Goal: Find specific page/section: Find specific page/section

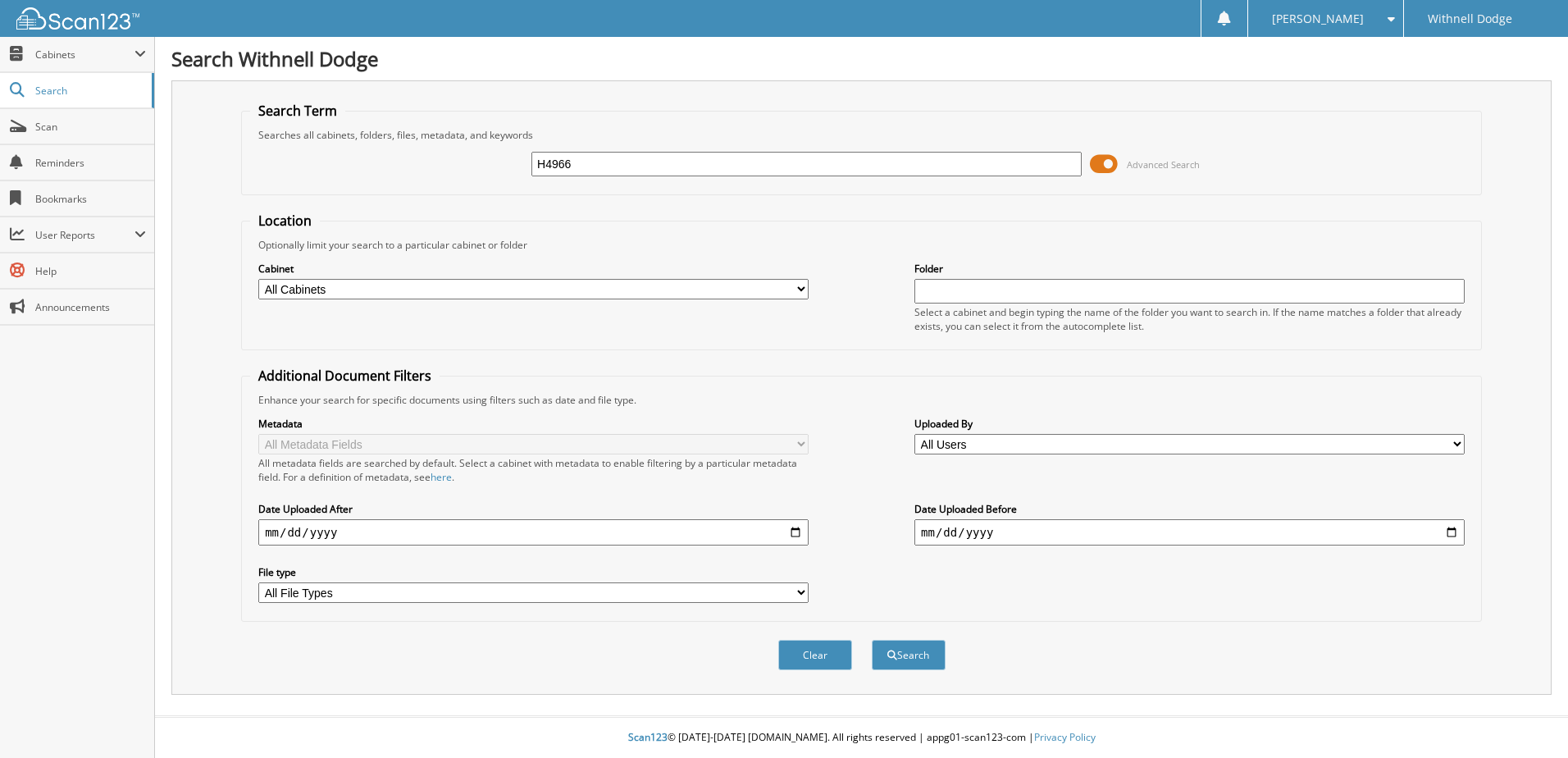
type input "H4966"
click at [872, 639] on button "Search" at bounding box center [909, 654] width 74 height 30
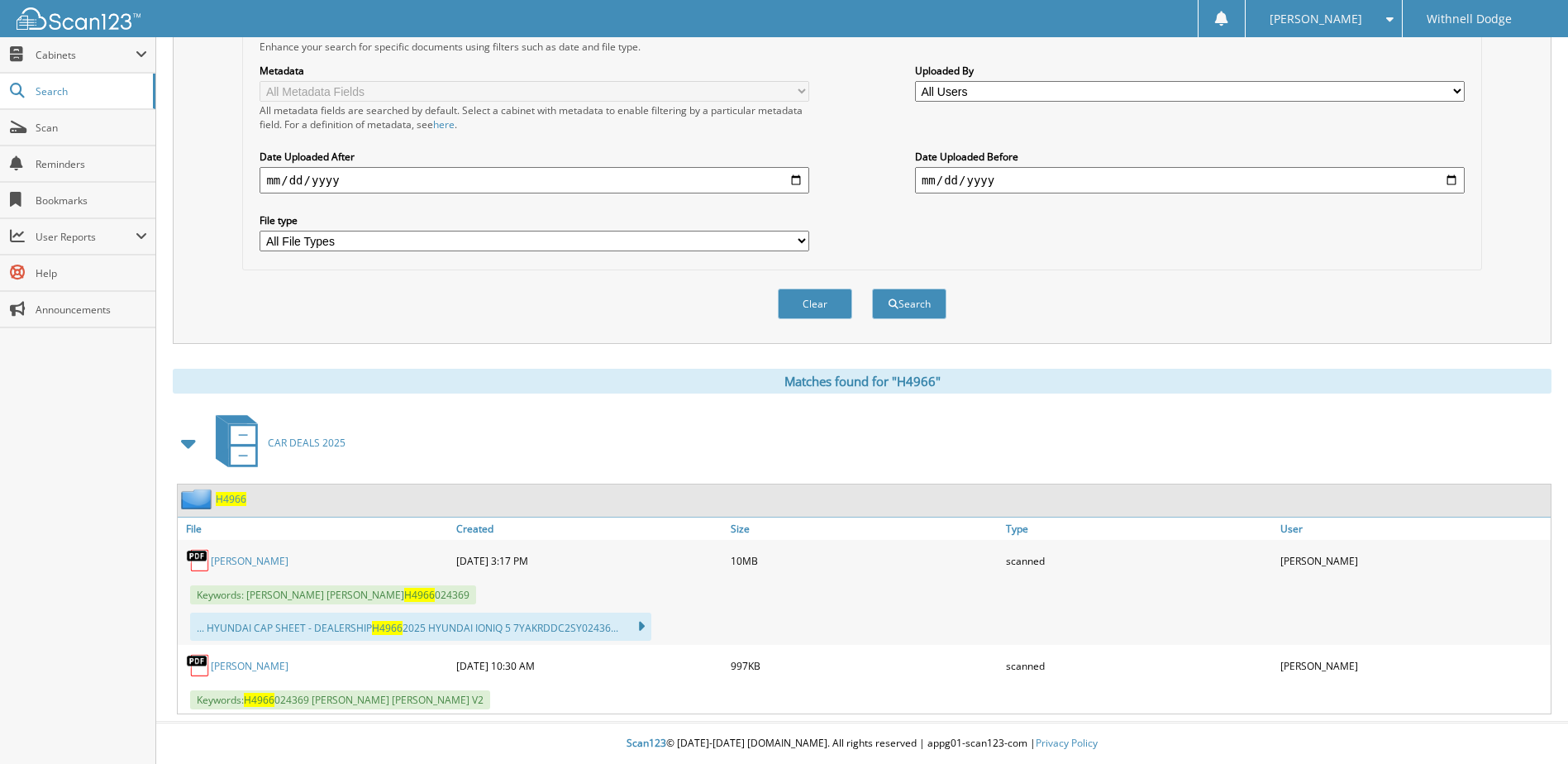
click at [265, 562] on link "[PERSON_NAME]" at bounding box center [249, 561] width 78 height 14
click at [814, 300] on button "Clear" at bounding box center [814, 303] width 74 height 30
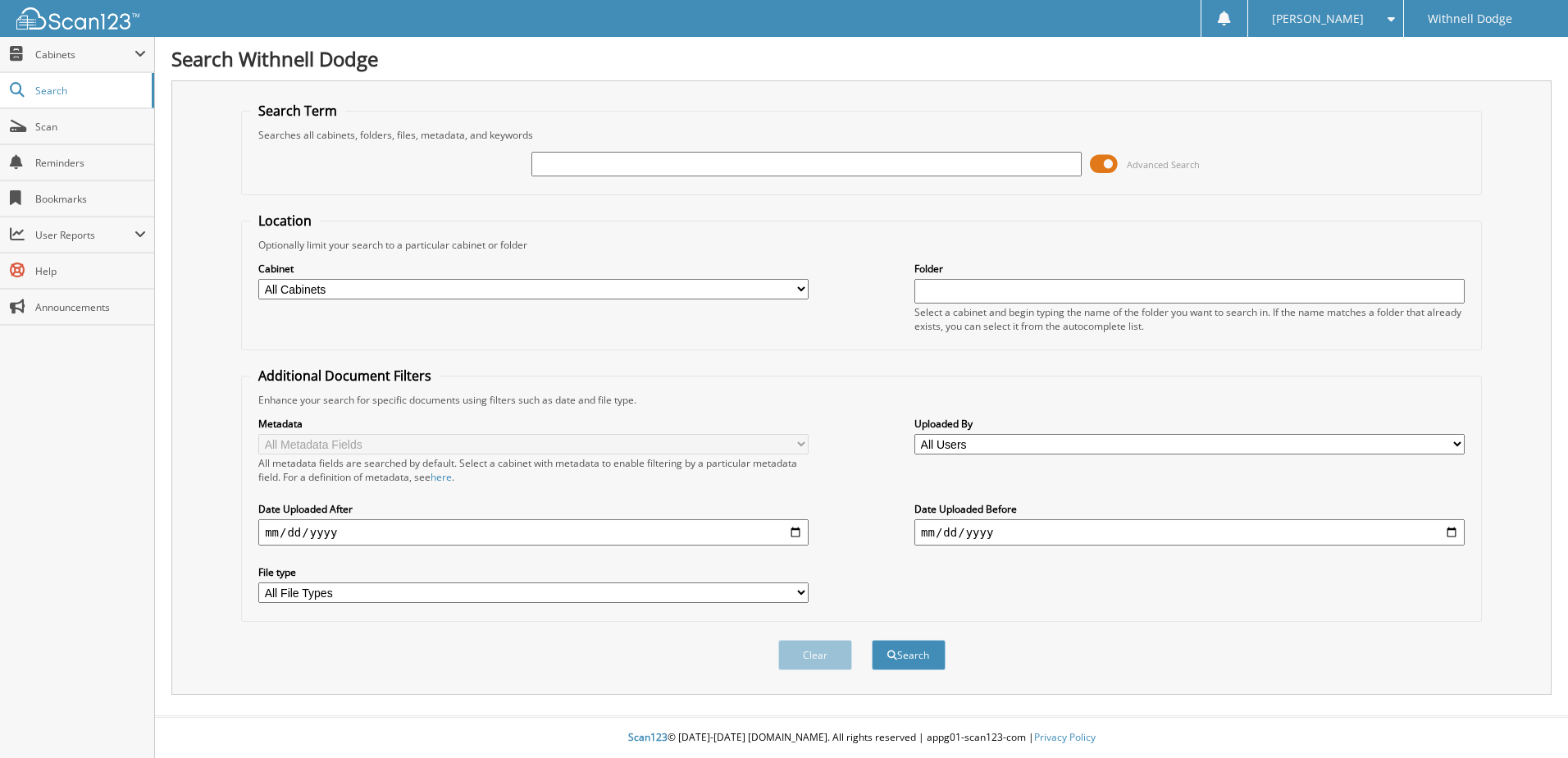
click at [1118, 165] on span at bounding box center [1104, 163] width 28 height 25
